Goal: Task Accomplishment & Management: Use online tool/utility

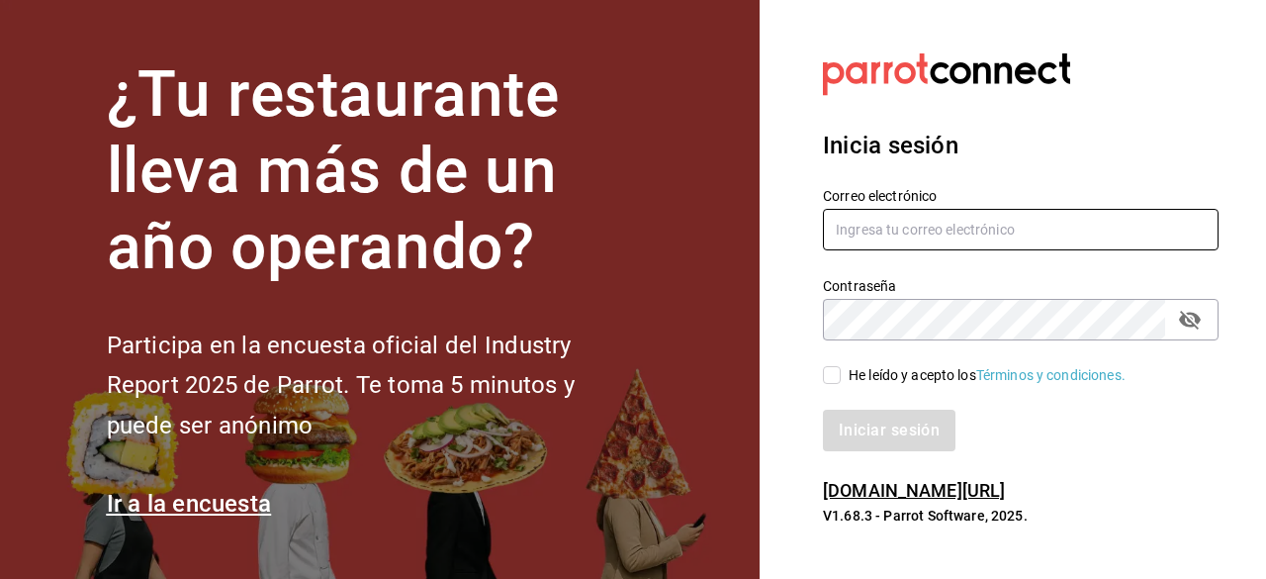
type input "contacto@nutricionavanzada.mx"
click at [830, 377] on input "He leído y acepto los Términos y condiciones." at bounding box center [832, 375] width 18 height 18
checkbox input "true"
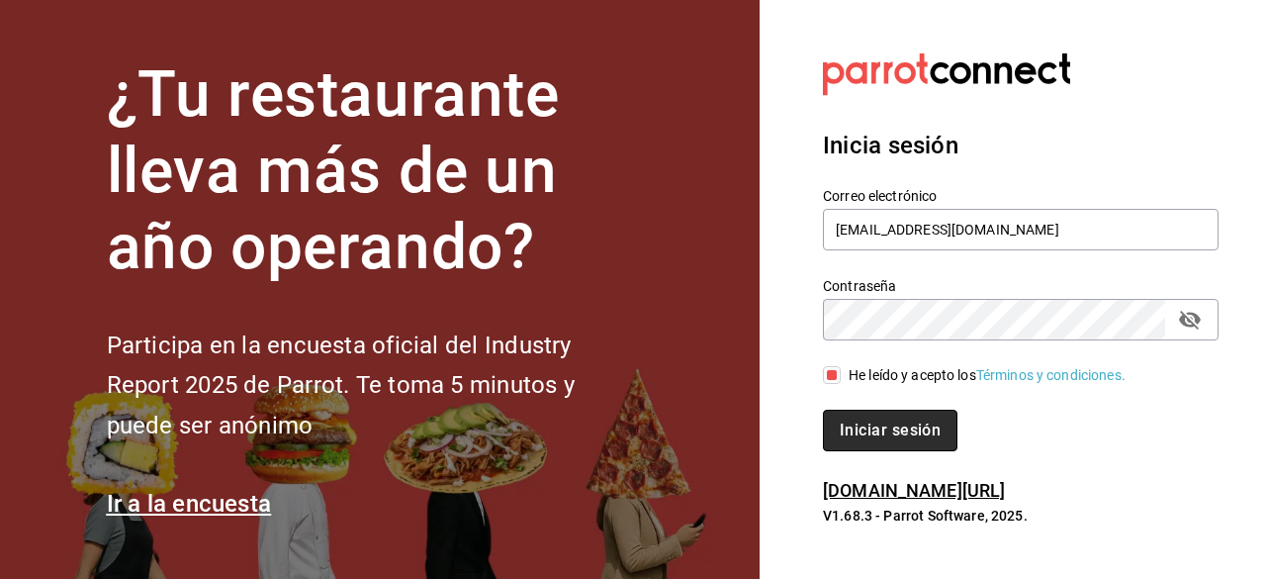
click at [868, 433] on button "Iniciar sesión" at bounding box center [890, 431] width 135 height 42
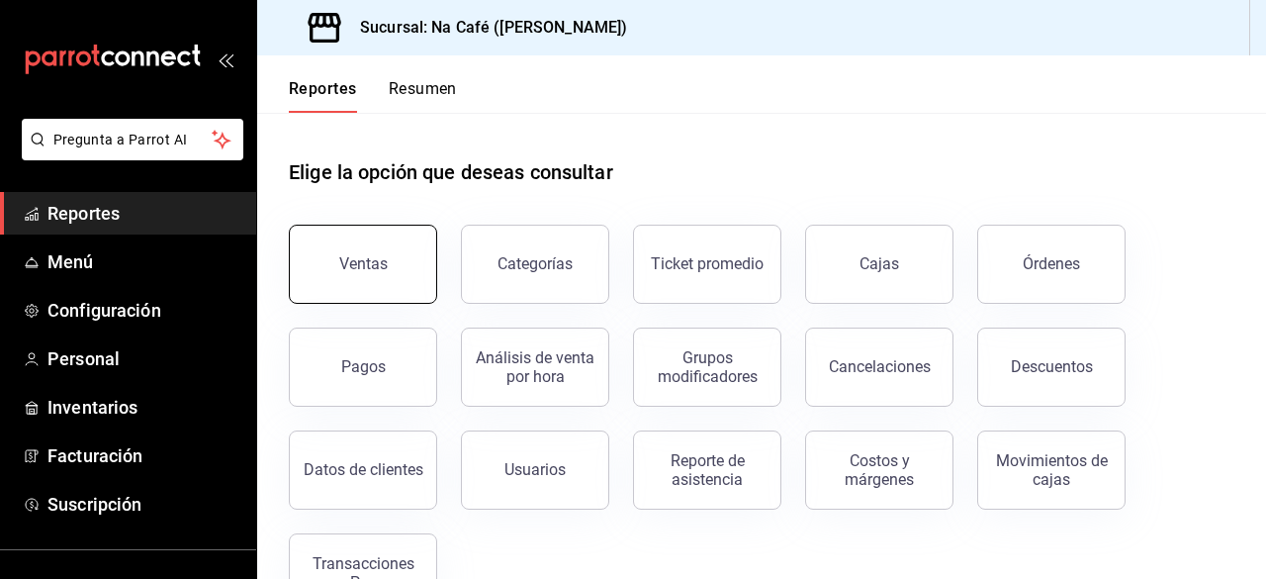
click at [402, 246] on button "Ventas" at bounding box center [363, 264] width 148 height 79
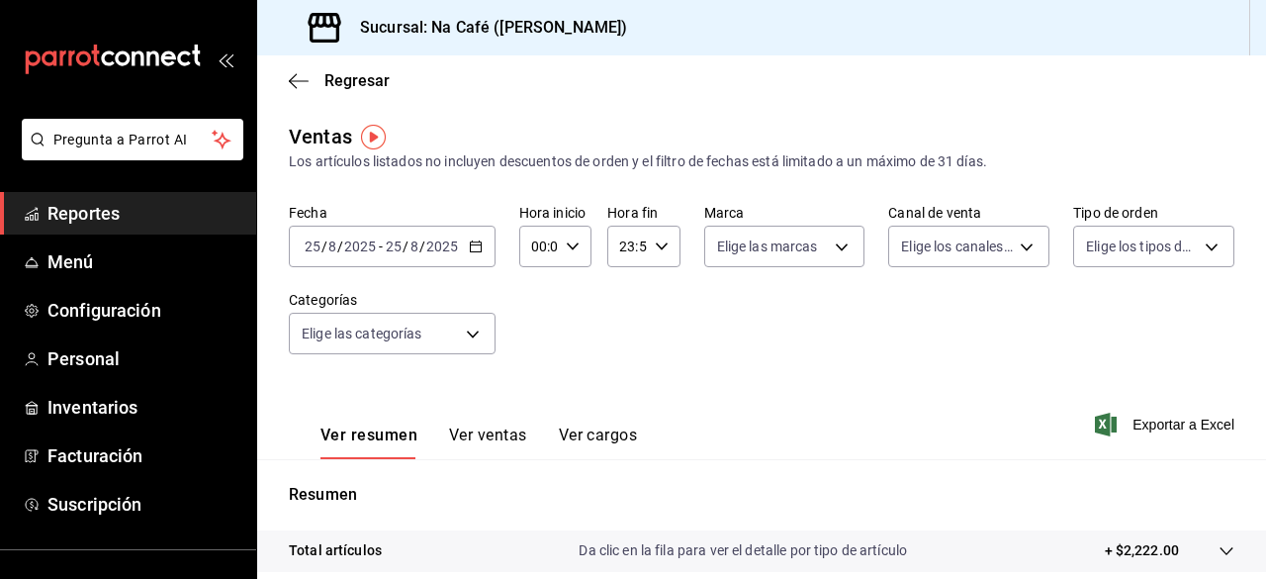
click at [471, 248] on icon "button" at bounding box center [476, 246] width 14 height 14
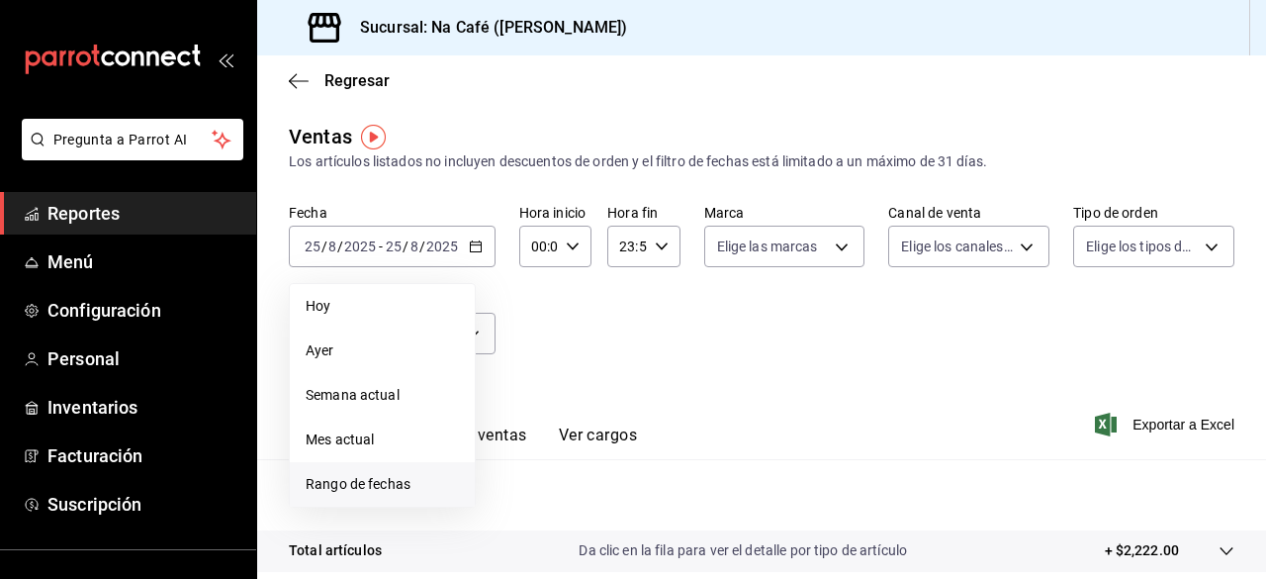
click at [390, 473] on li "Rango de fechas" at bounding box center [382, 484] width 185 height 45
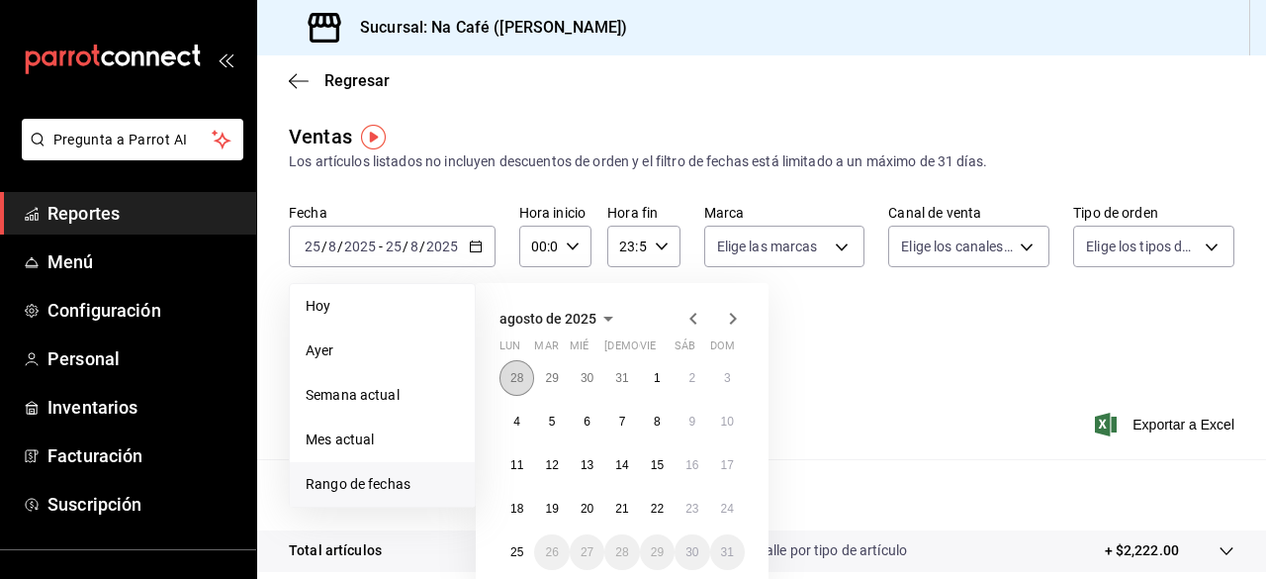
click at [521, 371] on abbr "28" at bounding box center [516, 378] width 13 height 14
click at [686, 309] on icon "button" at bounding box center [694, 319] width 24 height 24
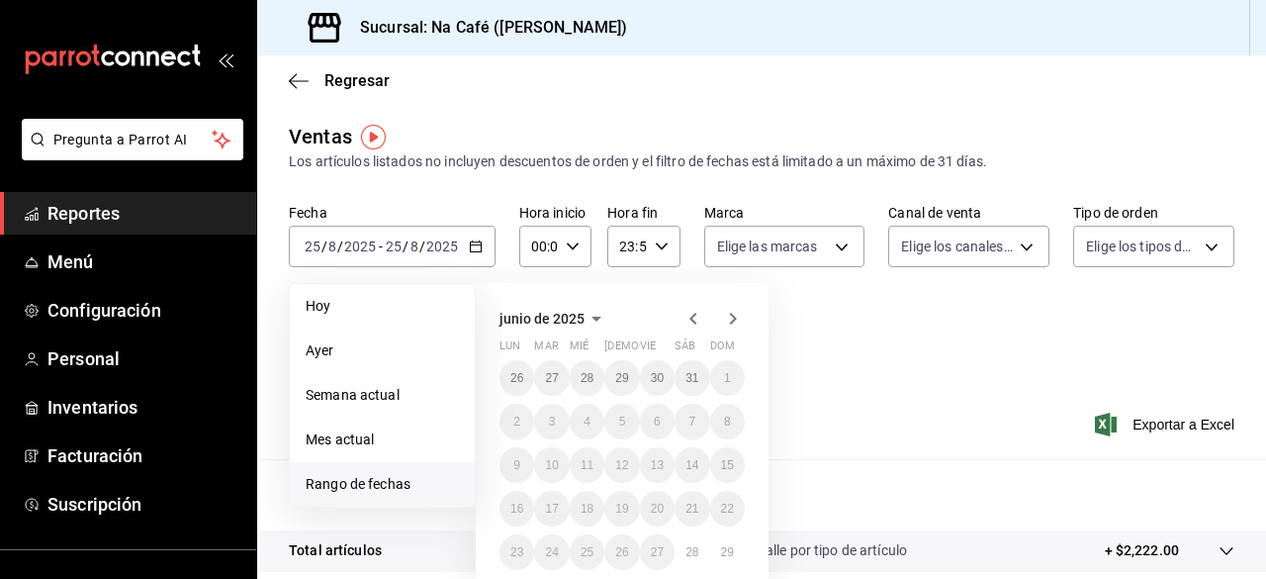
click at [732, 317] on icon "button" at bounding box center [733, 319] width 7 height 12
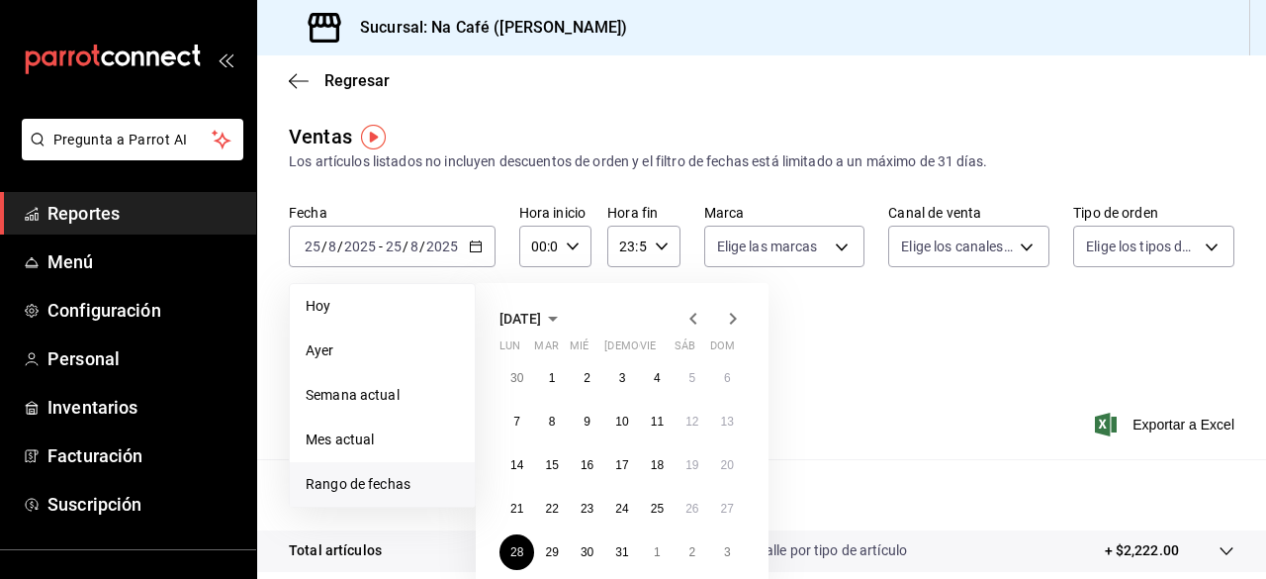
click at [732, 317] on icon "button" at bounding box center [733, 319] width 7 height 12
click at [511, 560] on button "25" at bounding box center [517, 552] width 35 height 36
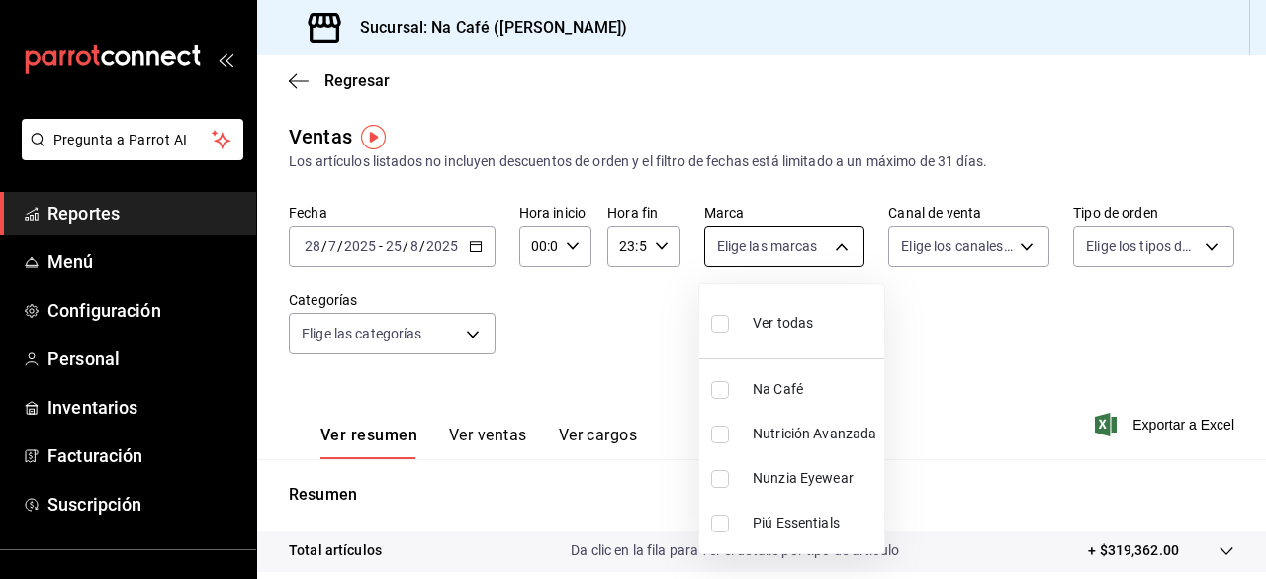
click at [837, 256] on body "Pregunta a Parrot AI Reportes Menú Configuración Personal Inventarios Facturaci…" at bounding box center [633, 289] width 1266 height 579
click at [793, 384] on span "Na Café" at bounding box center [815, 389] width 124 height 21
type input "47c215c2-fcab-4eae-87e6-fc2b81f22ec3"
checkbox input "true"
click at [1009, 250] on div at bounding box center [633, 289] width 1266 height 579
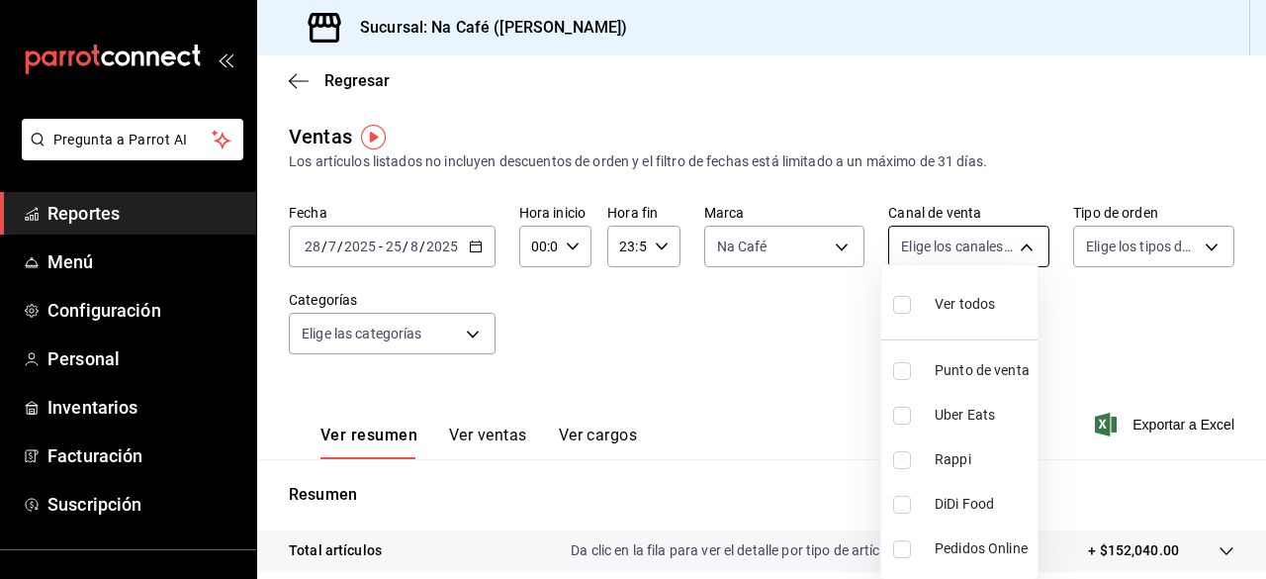
click at [1009, 242] on body "Pregunta a Parrot AI Reportes Menú Configuración Personal Inventarios Facturaci…" at bounding box center [633, 289] width 1266 height 579
click at [1139, 246] on div at bounding box center [633, 289] width 1266 height 579
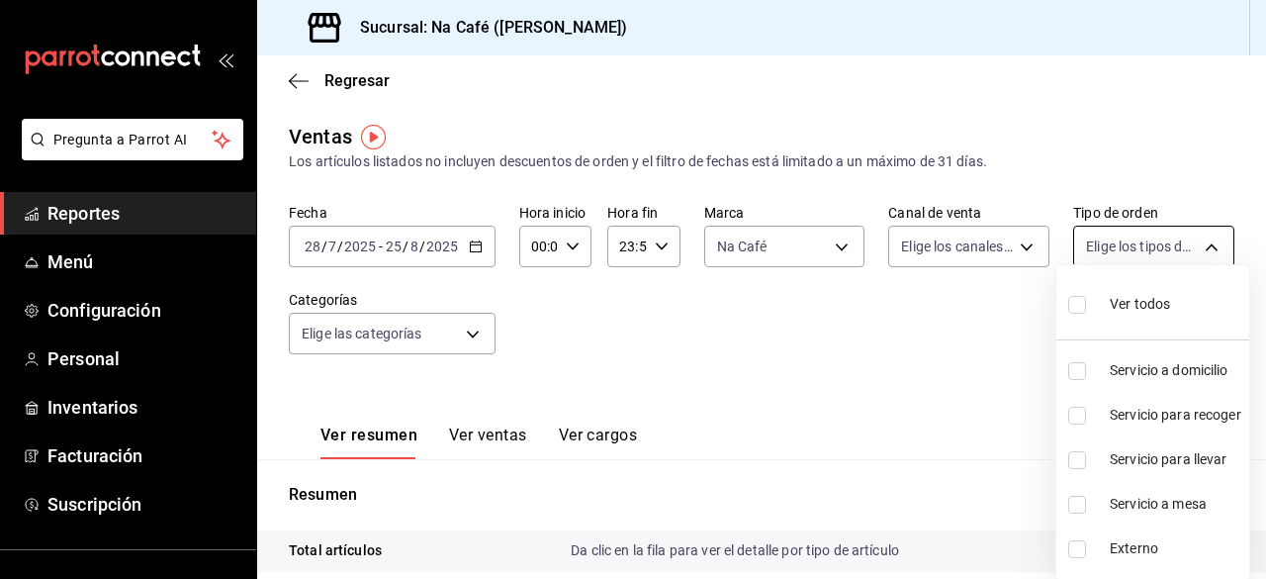
click at [1168, 240] on body "Pregunta a Parrot AI Reportes Menú Configuración Personal Inventarios Facturaci…" at bounding box center [633, 289] width 1266 height 579
click at [474, 327] on div at bounding box center [633, 289] width 1266 height 579
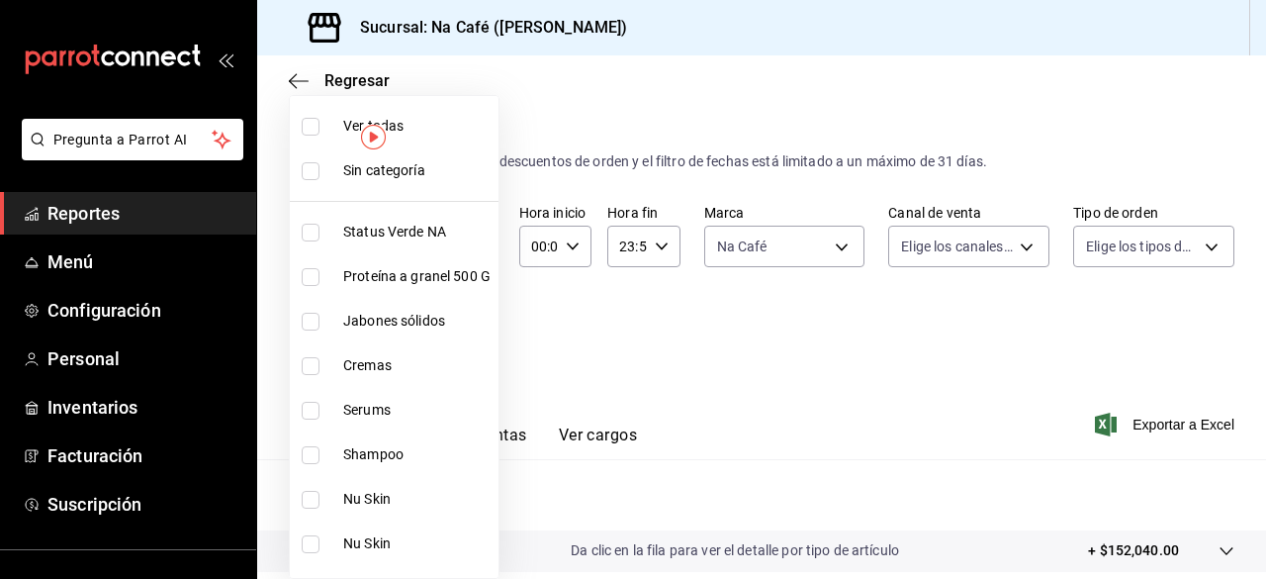
click at [474, 327] on body "Pregunta a Parrot AI Reportes Menú Configuración Personal Inventarios Facturaci…" at bounding box center [633, 289] width 1266 height 579
click at [305, 234] on input "checkbox" at bounding box center [311, 233] width 18 height 18
checkbox input "true"
type input "e1cbeb13-afa7-4302-bf3e-796c6870ee2d"
click at [737, 408] on div at bounding box center [633, 289] width 1266 height 579
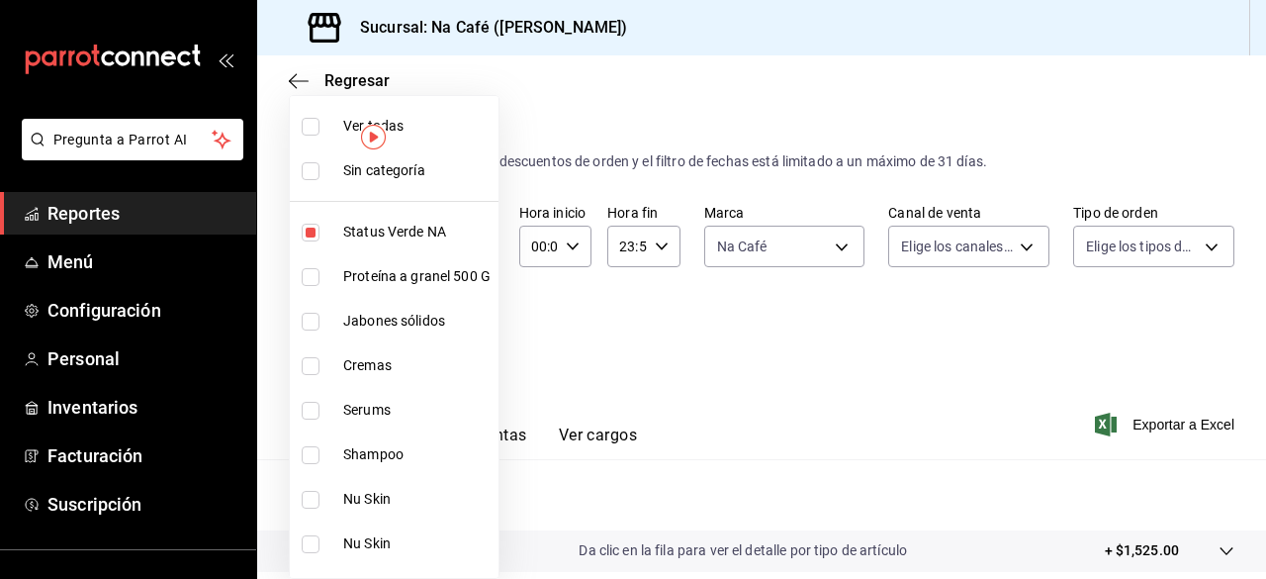
scroll to position [40, 0]
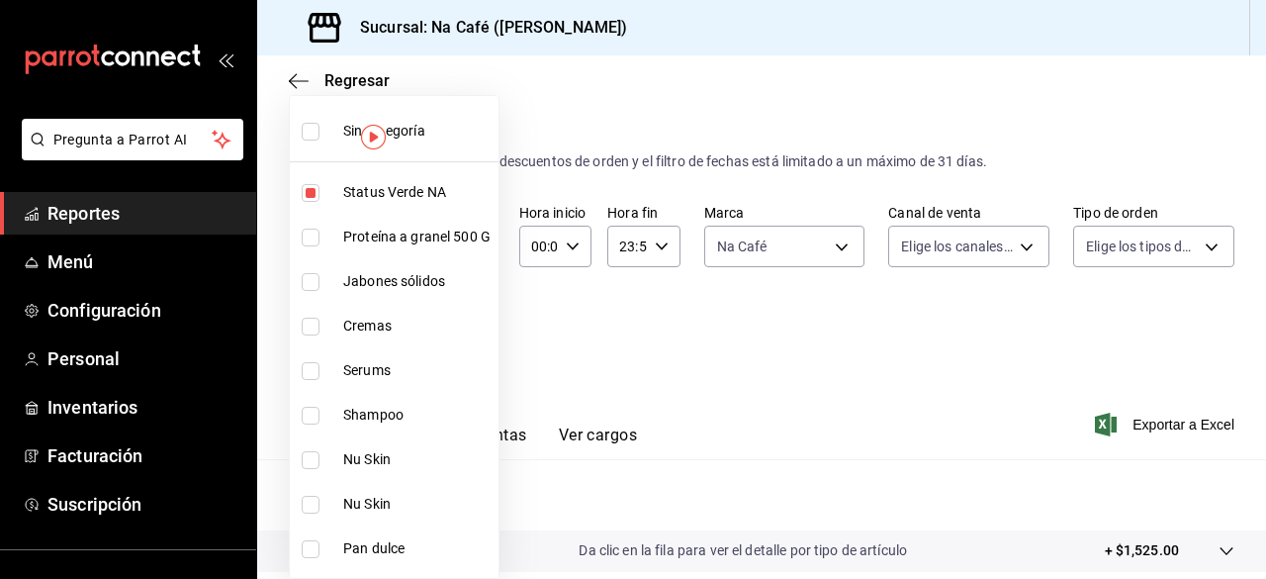
click at [999, 460] on div at bounding box center [633, 289] width 1266 height 579
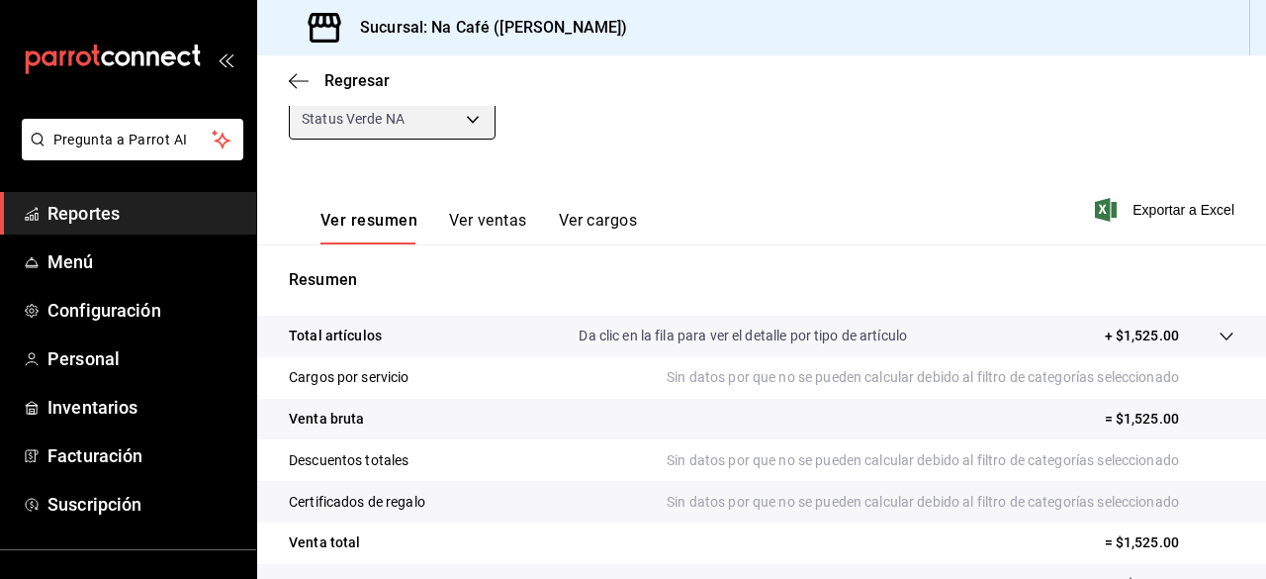
scroll to position [211, 0]
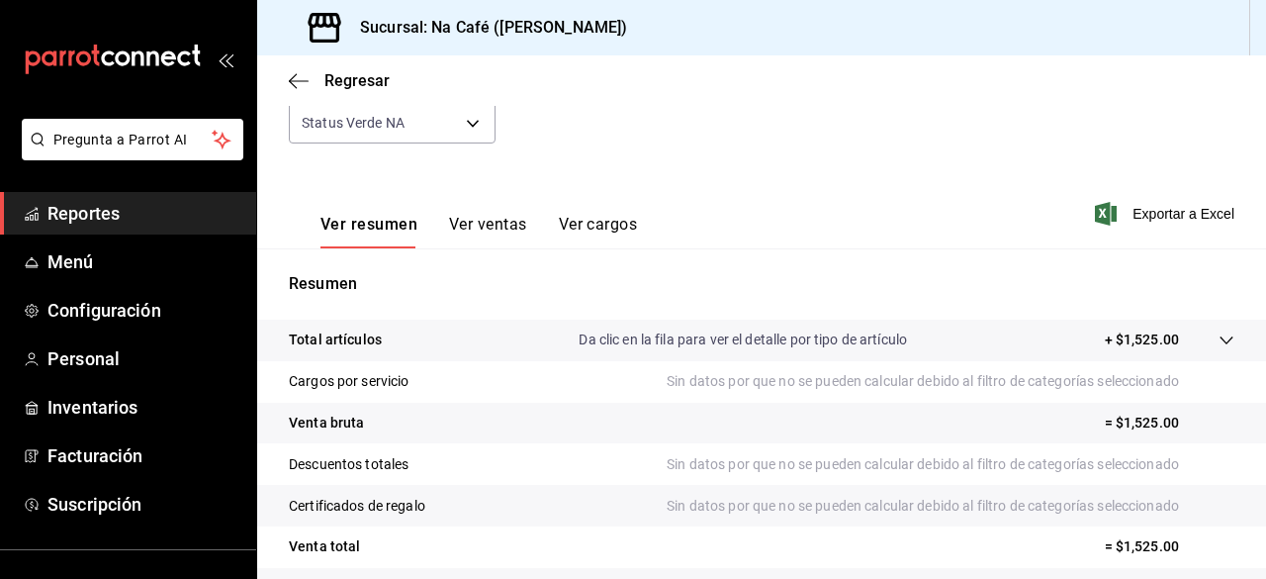
click at [485, 232] on button "Ver ventas" at bounding box center [488, 232] width 78 height 34
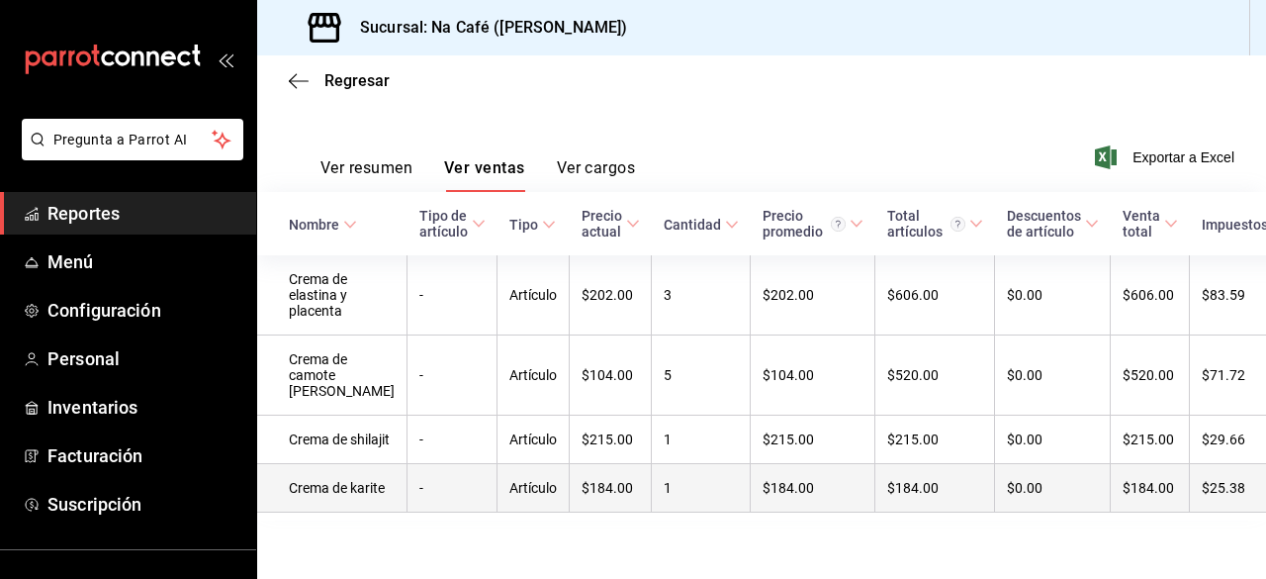
scroll to position [325, 0]
